Goal: Task Accomplishment & Management: Complete application form

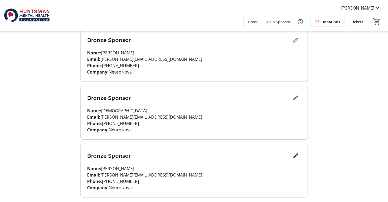
scroll to position [193, 0]
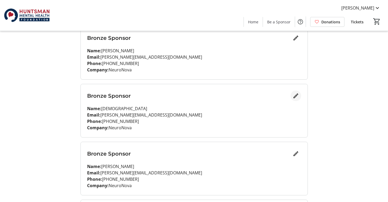
click at [294, 97] on mat-icon "Edit" at bounding box center [296, 96] width 6 height 6
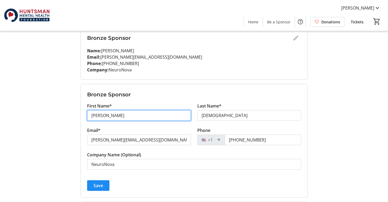
click at [120, 115] on input "[PERSON_NAME]" at bounding box center [139, 115] width 104 height 11
type input "[PERSON_NAME]"
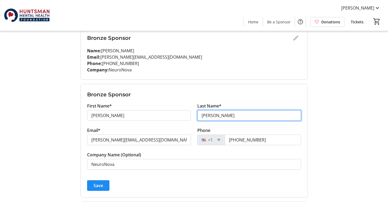
type input "[PERSON_NAME]"
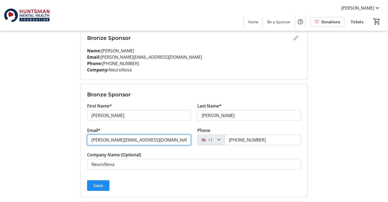
click at [124, 138] on input "[PERSON_NAME][EMAIL_ADDRESS][DOMAIN_NAME]" at bounding box center [139, 140] width 104 height 11
type input "[EMAIL_ADDRESS][DOMAIN_NAME]"
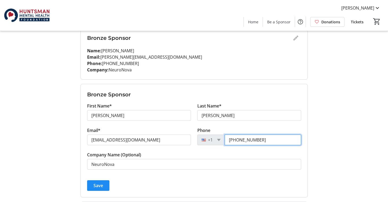
click at [247, 140] on input "[PHONE_NUMBER]" at bounding box center [263, 140] width 77 height 11
click at [260, 140] on input "[PHONE_NUMBER]" at bounding box center [263, 140] width 77 height 11
type input "[PHONE_NUMBER]"
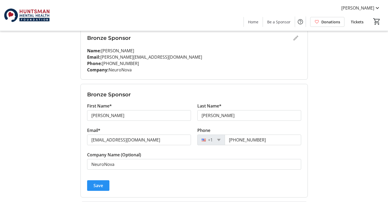
click at [104, 188] on span "submit" at bounding box center [98, 185] width 22 height 13
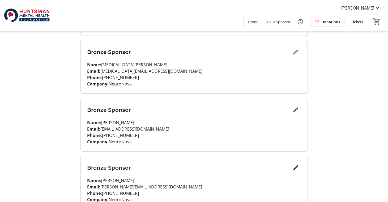
scroll to position [408, 0]
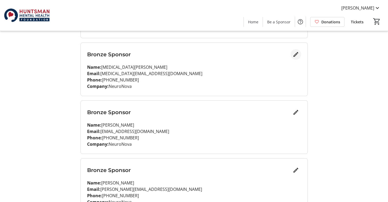
click at [295, 57] on mat-icon "Edit" at bounding box center [296, 54] width 6 height 6
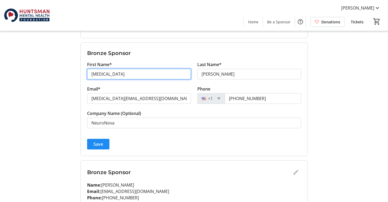
click at [143, 74] on input "[MEDICAL_DATA]" at bounding box center [139, 74] width 104 height 11
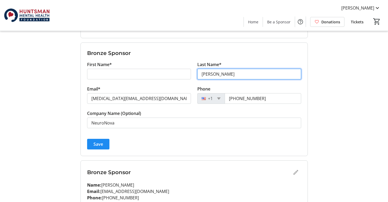
click at [212, 73] on input "[PERSON_NAME]" at bounding box center [249, 74] width 104 height 11
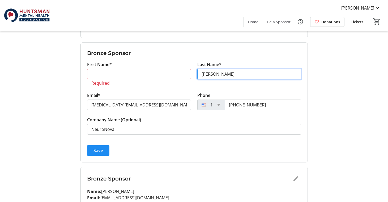
click at [212, 73] on input "[PERSON_NAME]" at bounding box center [249, 74] width 104 height 11
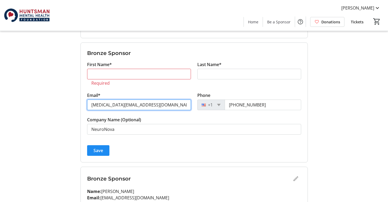
click at [167, 103] on input "[MEDICAL_DATA][EMAIL_ADDRESS][DOMAIN_NAME]" at bounding box center [139, 105] width 104 height 11
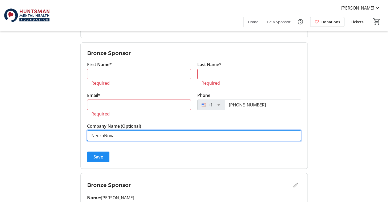
click at [156, 128] on tr-form-field "Company Name (Optional) [PERSON_NAME]" at bounding box center [194, 135] width 214 height 24
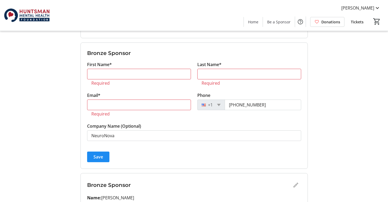
click at [156, 128] on tr-form-field "Company Name (Optional) [PERSON_NAME]" at bounding box center [194, 135] width 214 height 24
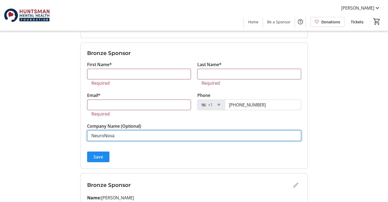
click at [152, 138] on input "NeuroNova" at bounding box center [194, 135] width 214 height 11
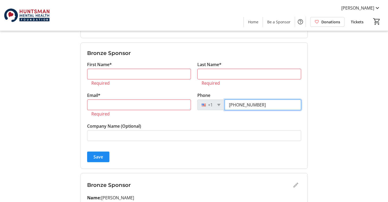
click at [252, 107] on input "[PHONE_NUMBER]" at bounding box center [263, 105] width 77 height 11
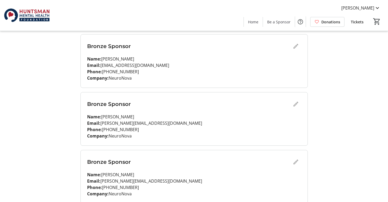
scroll to position [570, 0]
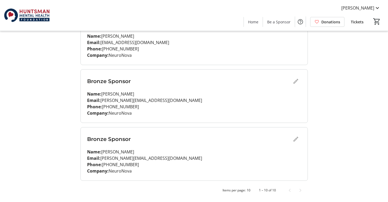
click at [297, 138] on div "Bronze Sponsor" at bounding box center [194, 139] width 214 height 11
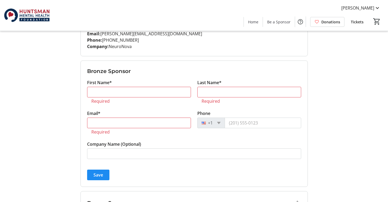
scroll to position [383, 0]
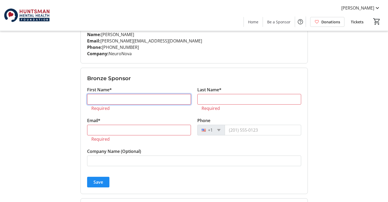
click at [131, 104] on input "First Name*" at bounding box center [139, 99] width 104 height 11
type input "[PERSON_NAME]"
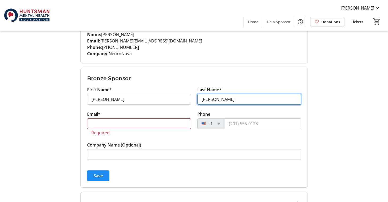
type input "[PERSON_NAME]"
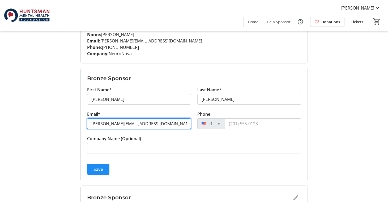
type input "[PERSON_NAME][EMAIL_ADDRESS][DOMAIN_NAME]"
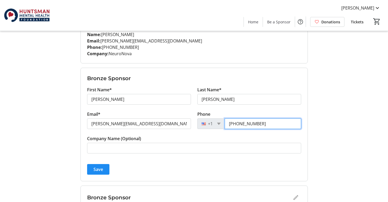
type input "[PHONE_NUMBER]"
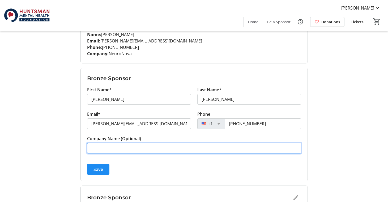
click at [104, 147] on input "Company Name (Optional)" at bounding box center [194, 148] width 214 height 11
type input "NeuroNova"
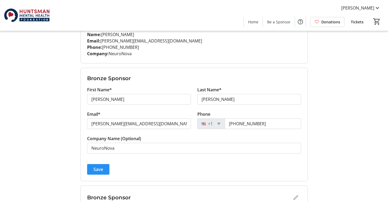
click at [99, 171] on span "Save" at bounding box center [99, 169] width 10 height 6
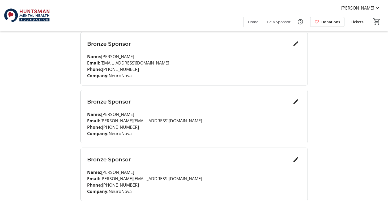
scroll to position [497, 0]
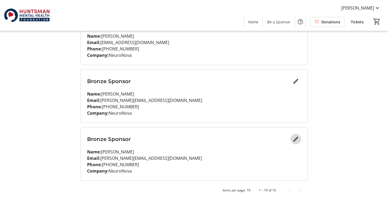
click at [296, 142] on button "Edit" at bounding box center [296, 139] width 11 height 11
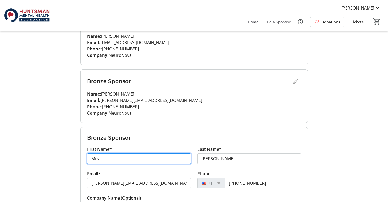
click at [128, 157] on input "Mrs" at bounding box center [139, 159] width 104 height 11
type input "[MEDICAL_DATA]"
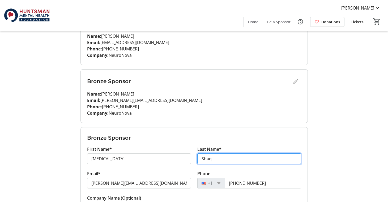
click at [222, 161] on input "Shaq" at bounding box center [249, 159] width 104 height 11
type input "[PERSON_NAME]"
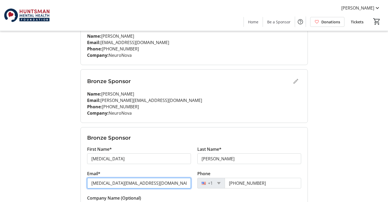
type input "[MEDICAL_DATA][EMAIL_ADDRESS][DOMAIN_NAME]"
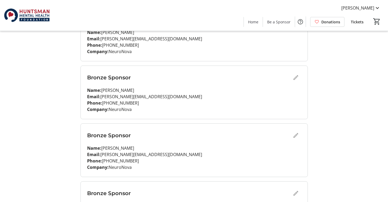
scroll to position [328, 0]
type input "[PHONE_NUMBER]"
click at [293, 134] on div "Bronze Sponsor" at bounding box center [194, 134] width 214 height 11
click at [296, 136] on div "Bronze Sponsor" at bounding box center [194, 134] width 214 height 11
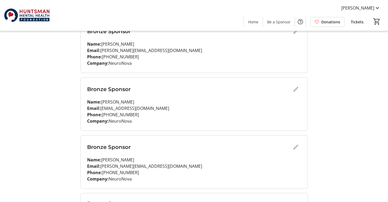
scroll to position [557, 0]
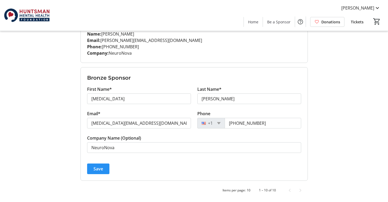
click at [97, 170] on span "Save" at bounding box center [99, 169] width 10 height 6
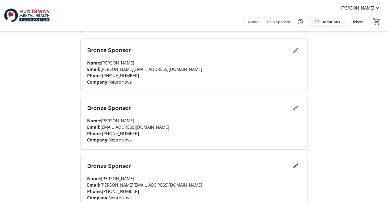
scroll to position [497, 0]
